Goal: Task Accomplishment & Management: Manage account settings

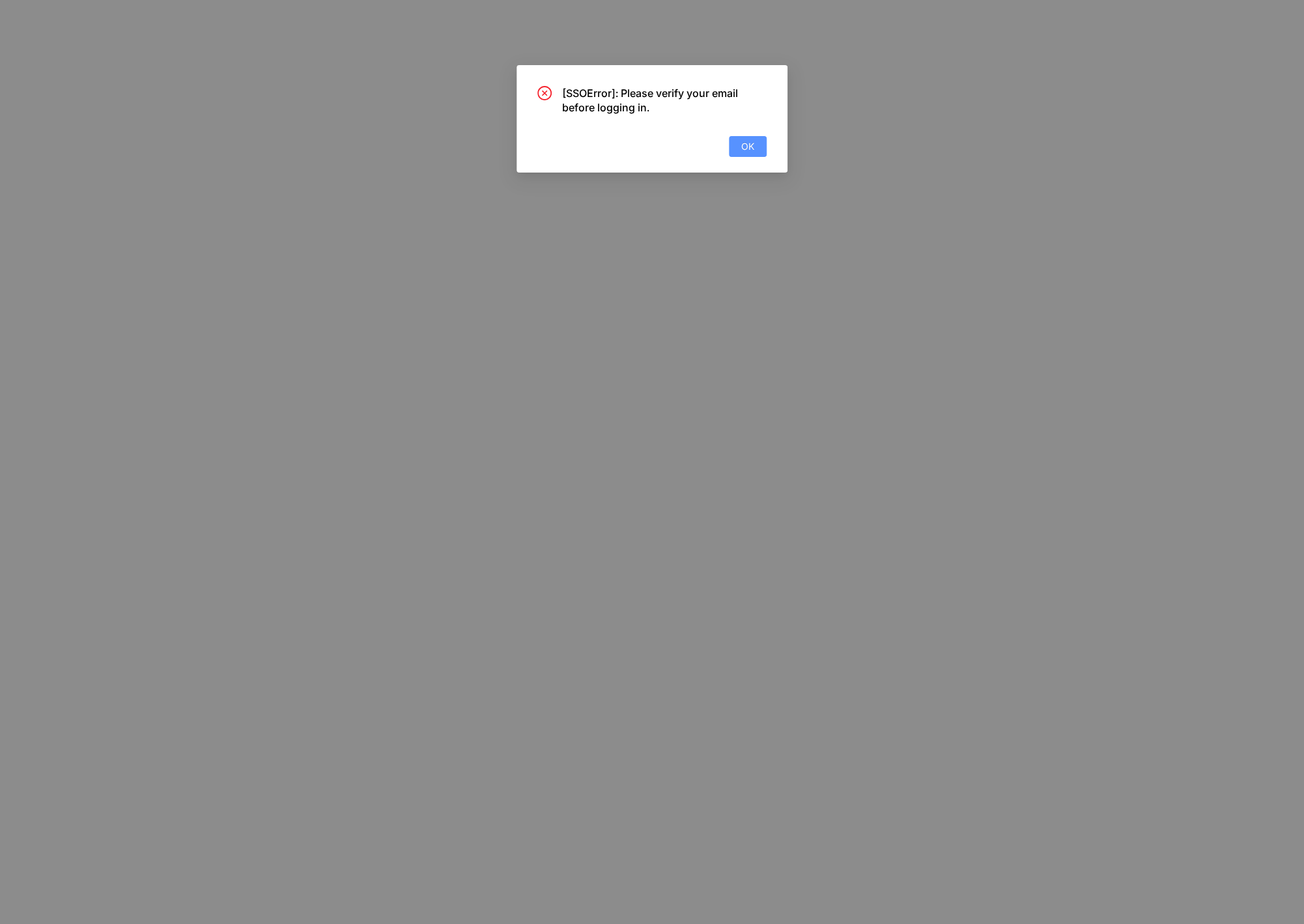
click at [750, 156] on button "OK" at bounding box center [747, 146] width 37 height 21
